Goal: Transaction & Acquisition: Purchase product/service

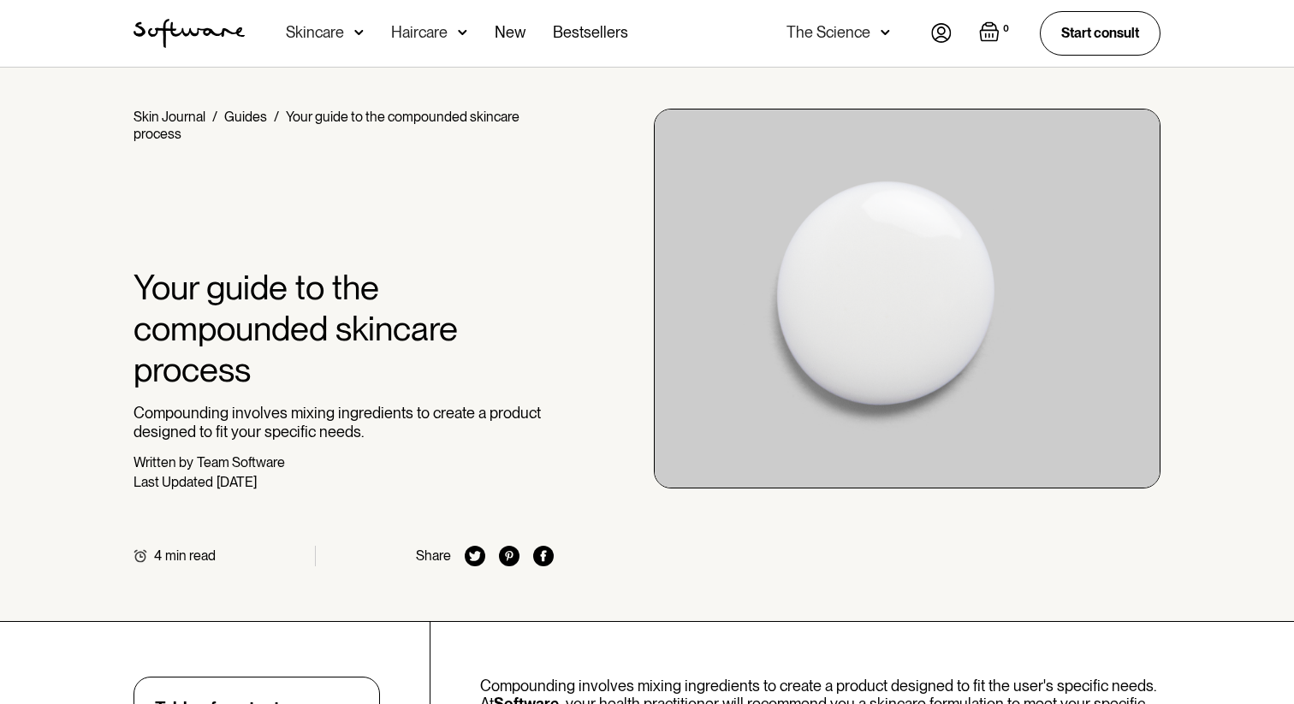
click at [354, 30] on img at bounding box center [358, 32] width 9 height 17
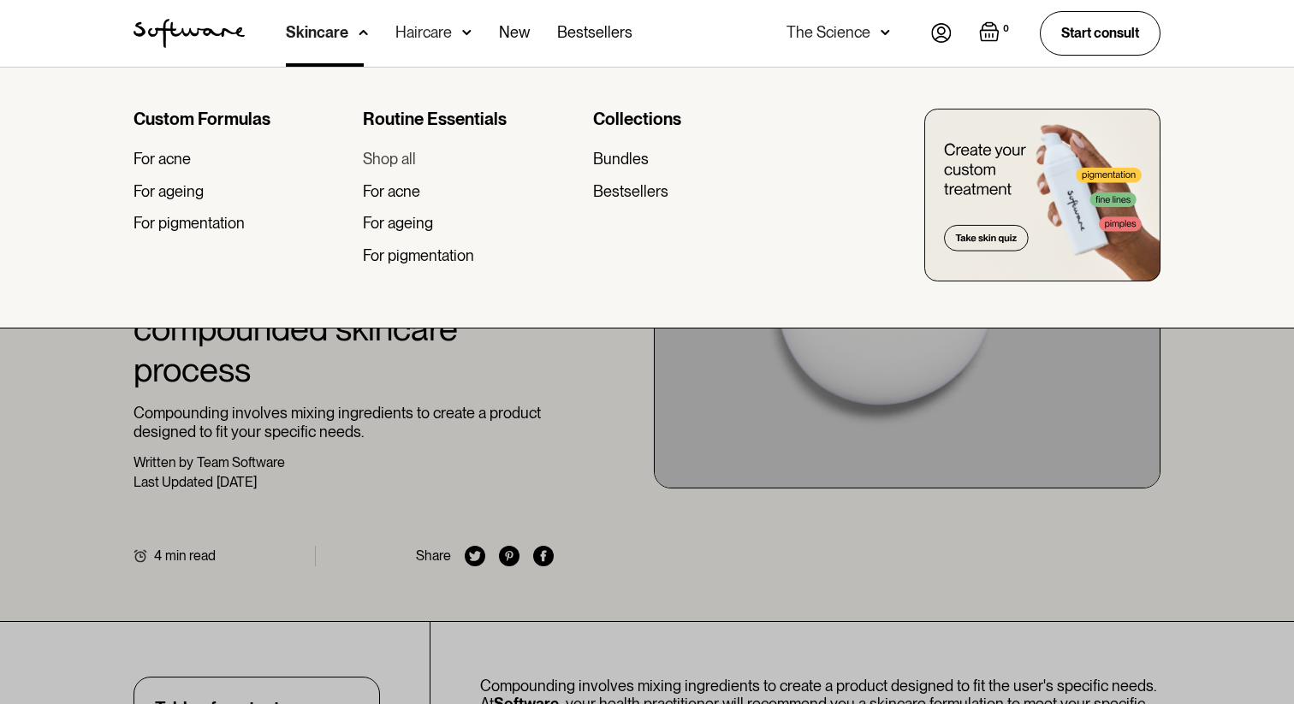
click at [402, 162] on div "Shop all" at bounding box center [389, 159] width 53 height 19
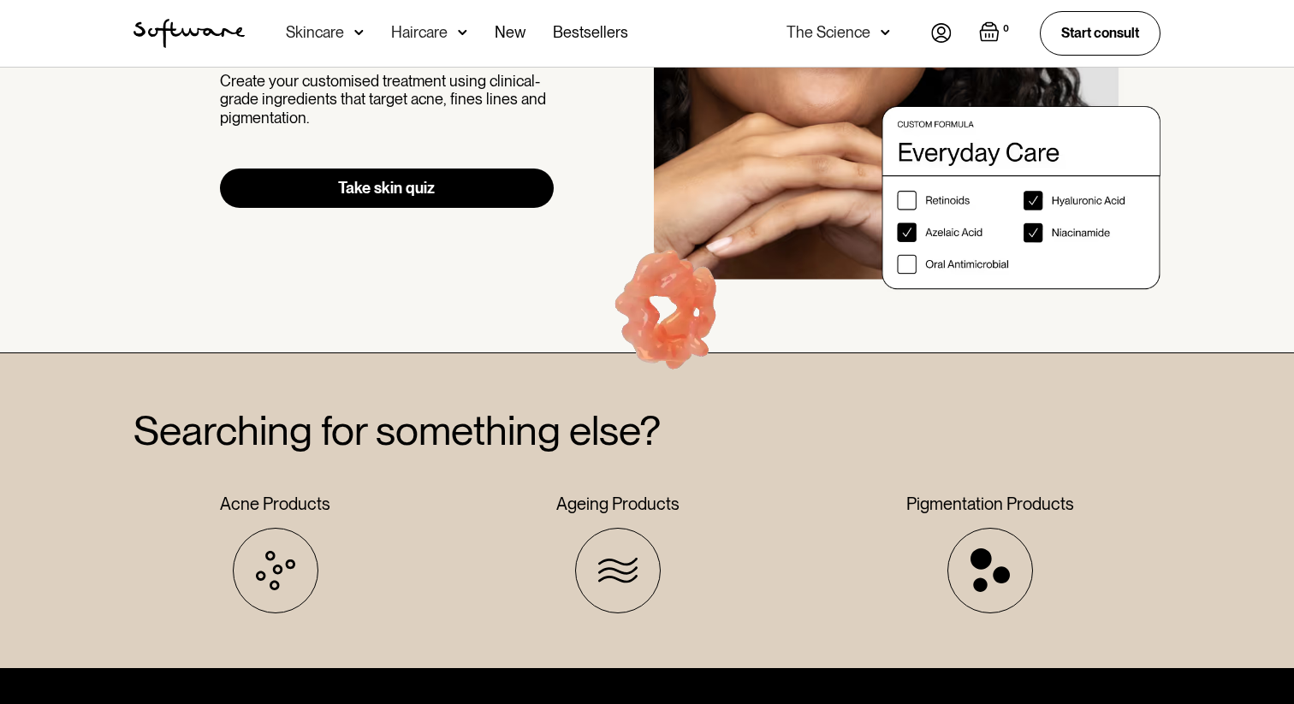
scroll to position [3018, 0]
